Goal: Task Accomplishment & Management: Use online tool/utility

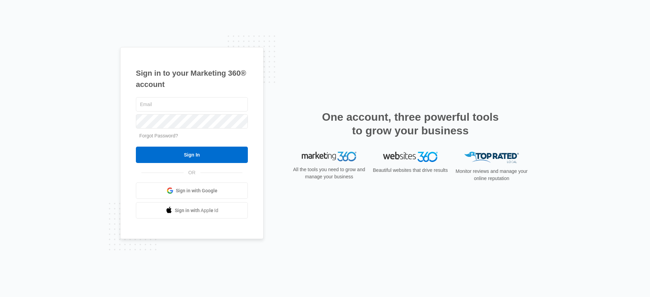
type input "[PERSON_NAME][EMAIL_ADDRESS][PERSON_NAME][DOMAIN_NAME]"
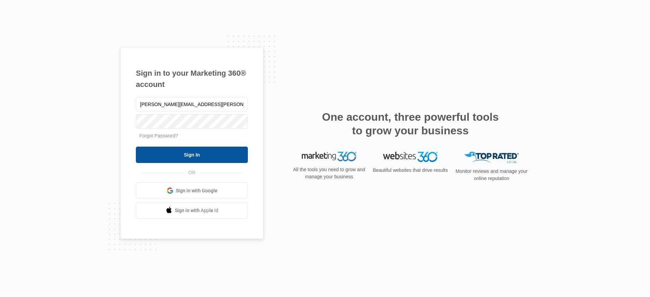
click at [191, 150] on input "Sign In" at bounding box center [192, 155] width 112 height 16
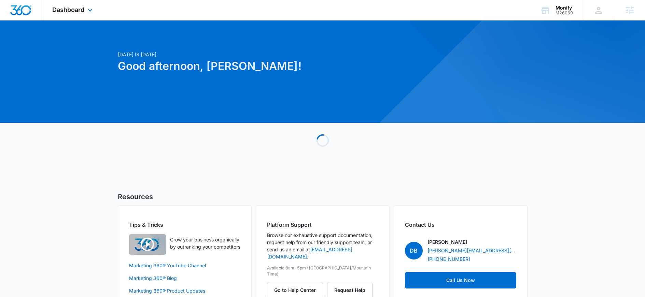
click at [62, 15] on div "Dashboard Apps Reputation Websites Forms CRM Email Social Shop Content Ads Inte…" at bounding box center [73, 10] width 62 height 20
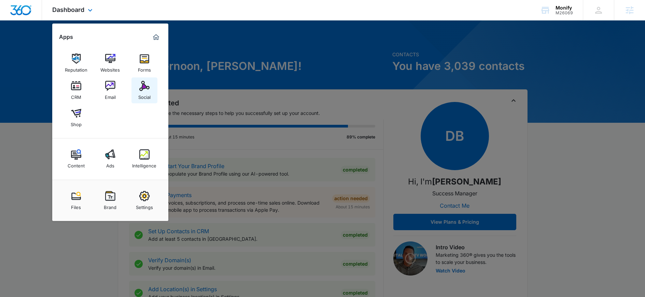
click at [145, 87] on img at bounding box center [144, 86] width 10 height 10
